Goal: Check status: Check status

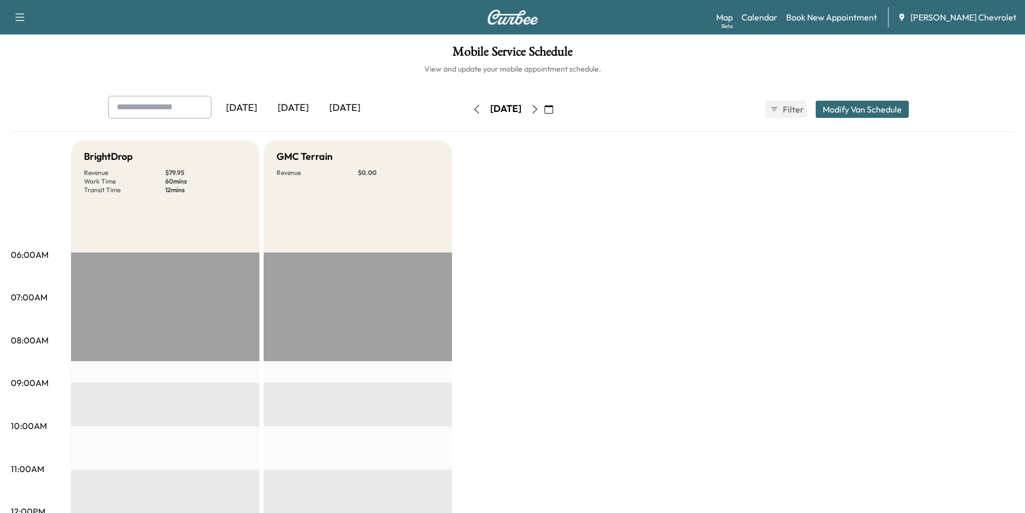
click at [553, 107] on icon "button" at bounding box center [548, 109] width 9 height 9
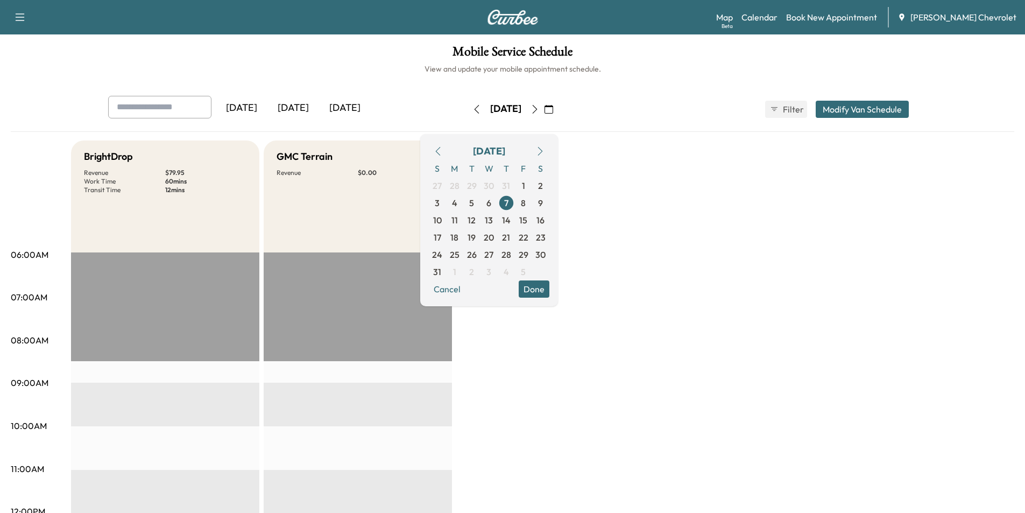
click at [544, 154] on icon "button" at bounding box center [540, 151] width 9 height 9
click at [527, 218] on span "19" at bounding box center [523, 220] width 8 height 13
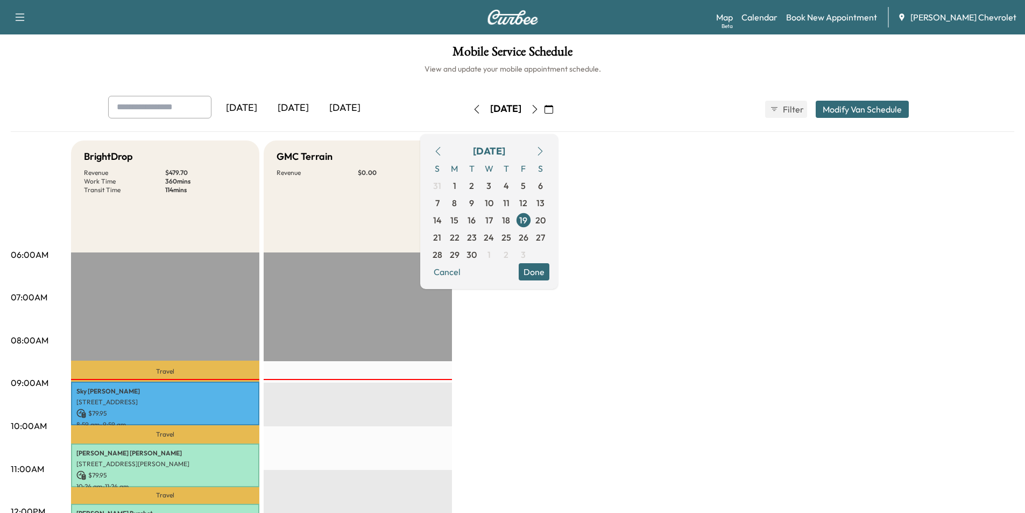
click at [549, 273] on button "Done" at bounding box center [534, 271] width 31 height 17
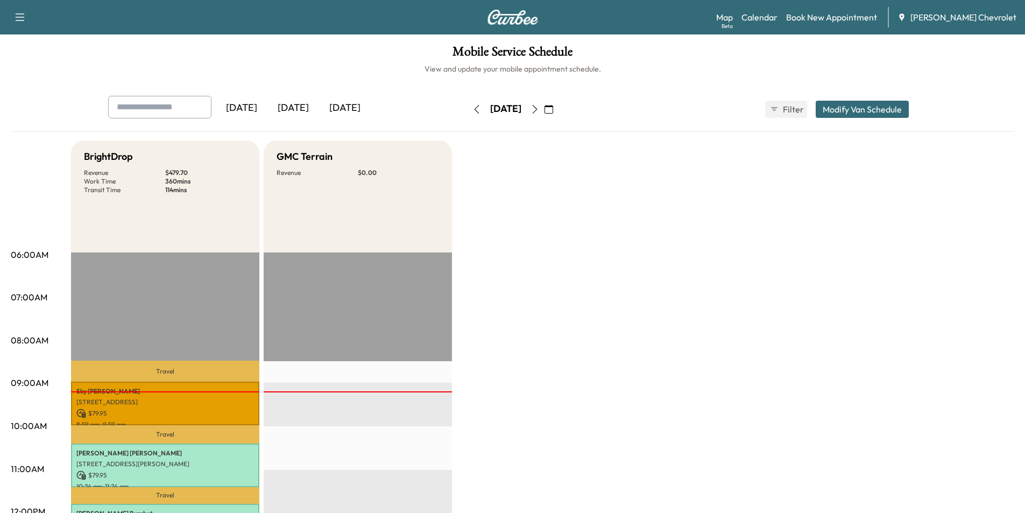
click at [553, 111] on icon "button" at bounding box center [548, 109] width 9 height 9
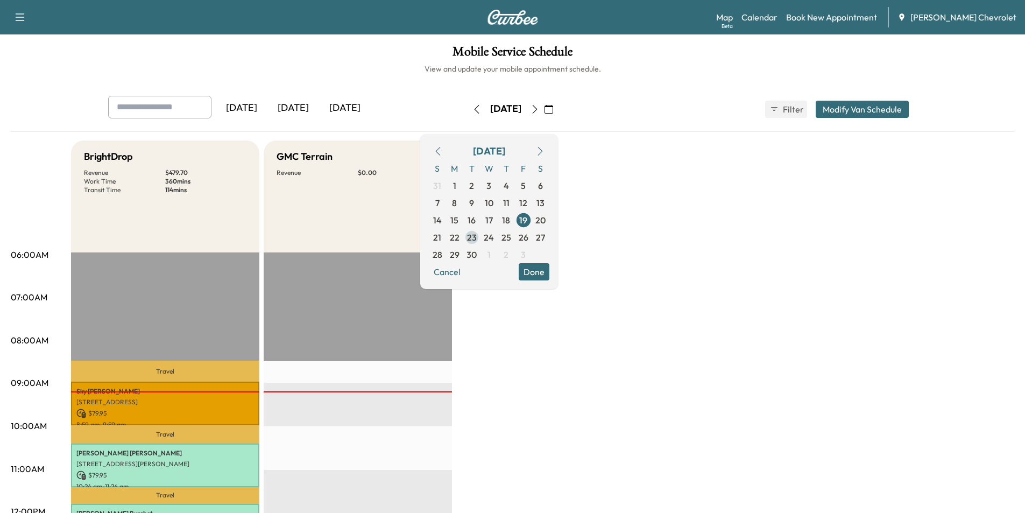
click at [477, 239] on span "23" at bounding box center [472, 237] width 10 height 13
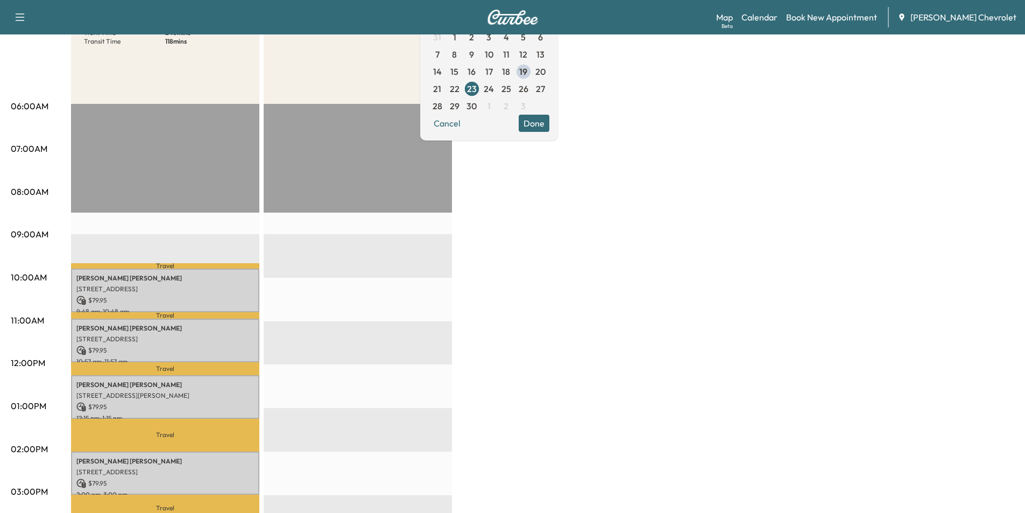
scroll to position [108, 0]
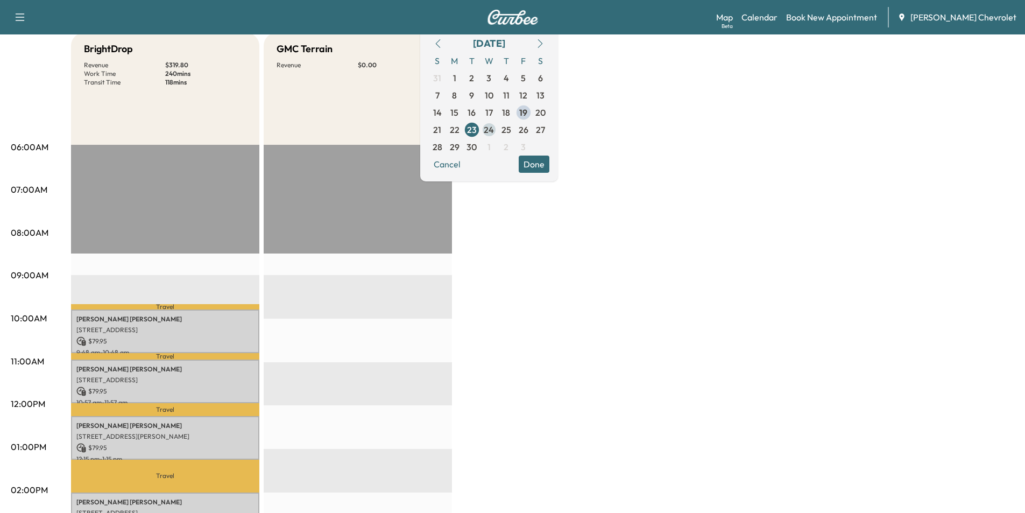
click at [498, 129] on span "24" at bounding box center [488, 129] width 17 height 17
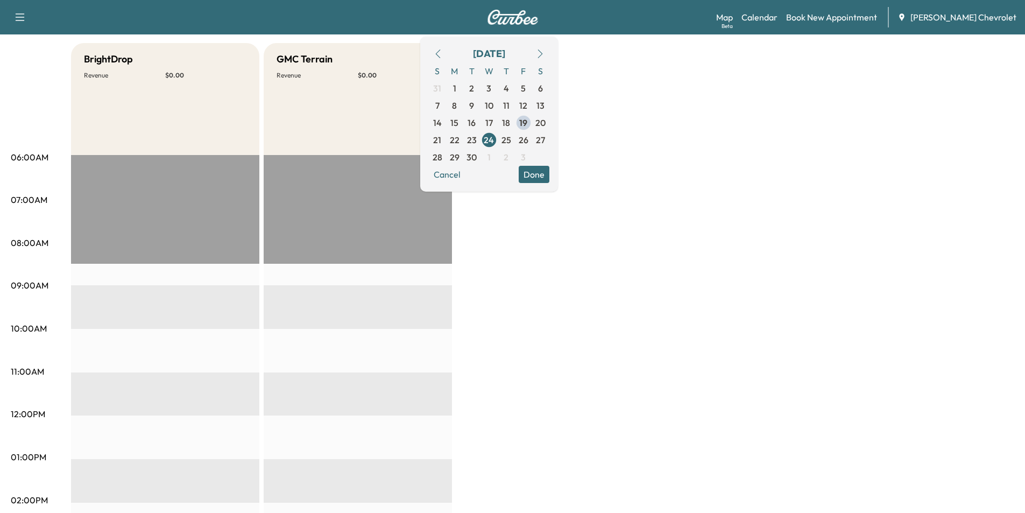
scroll to position [54, 0]
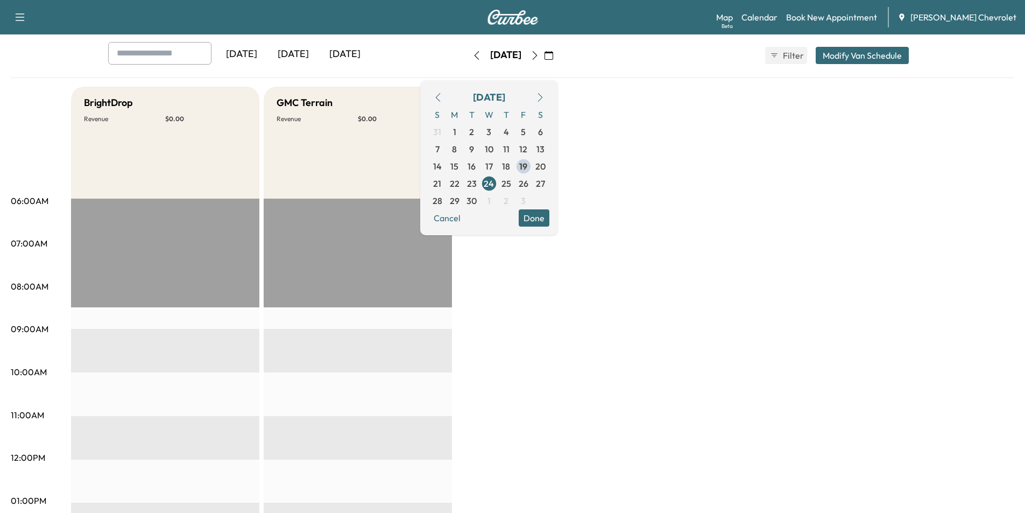
click at [636, 278] on div "BrightDrop Revenue $ 0.00 EST Start GMC Terrain Revenue $ 0.00 EST Start" at bounding box center [542, 490] width 943 height 807
click at [549, 217] on button "Done" at bounding box center [534, 217] width 31 height 17
